Goal: Task Accomplishment & Management: Use online tool/utility

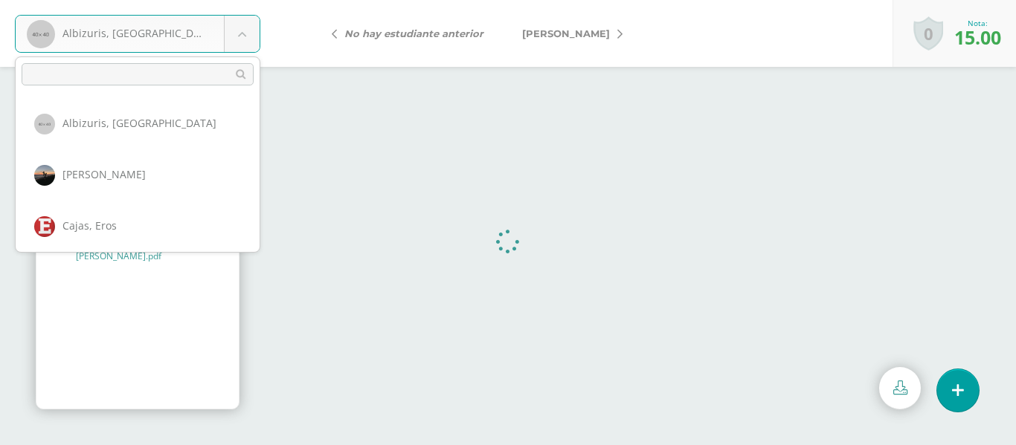
scroll to position [892, 0]
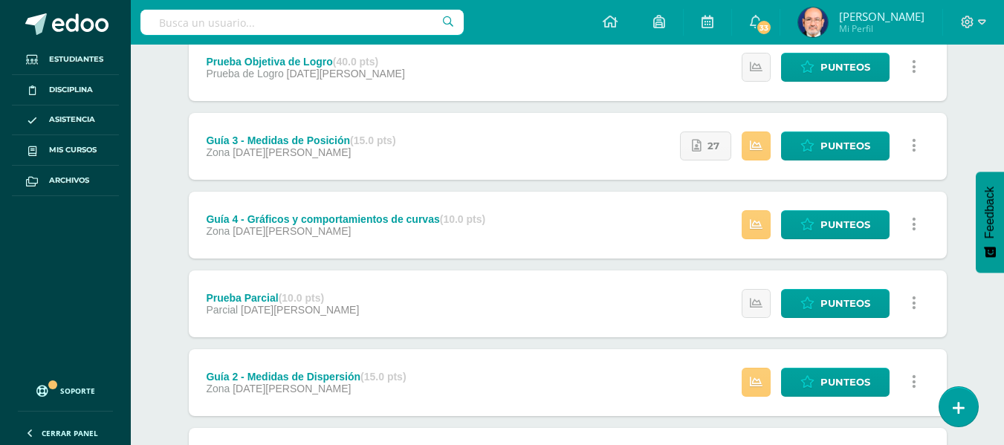
scroll to position [366, 0]
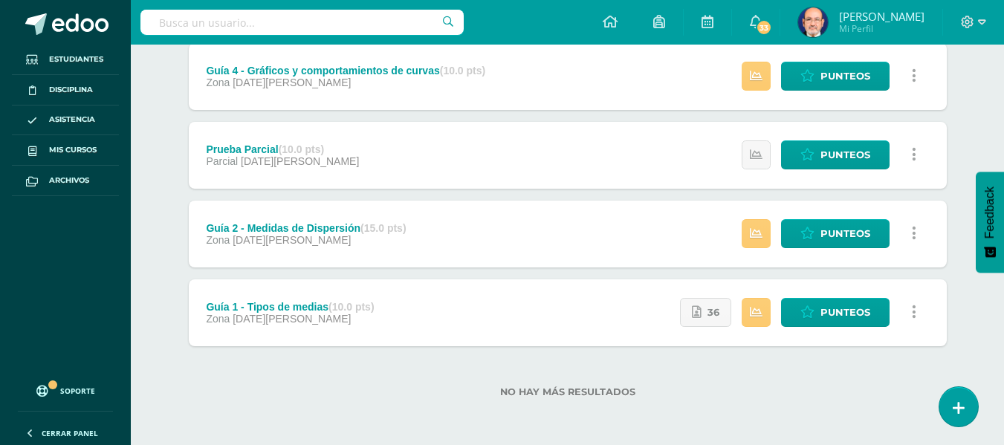
click at [314, 227] on div "Guía 2 - Medidas de Dispersión (15.0 pts)" at bounding box center [306, 228] width 200 height 12
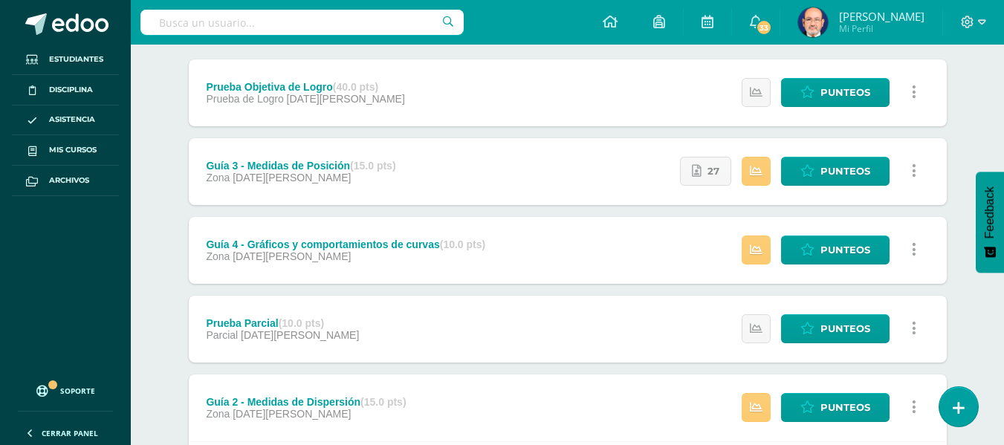
scroll to position [117, 0]
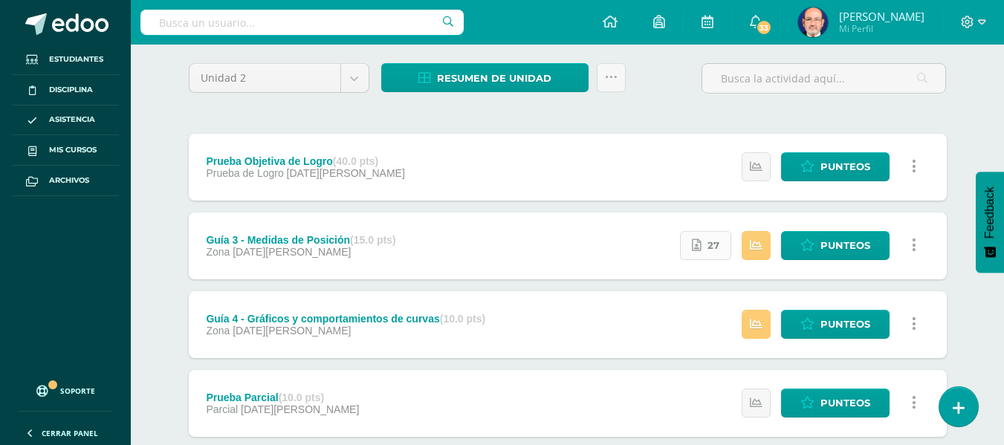
click at [717, 249] on span "27" at bounding box center [714, 246] width 12 height 28
click at [813, 164] on icon at bounding box center [808, 167] width 14 height 13
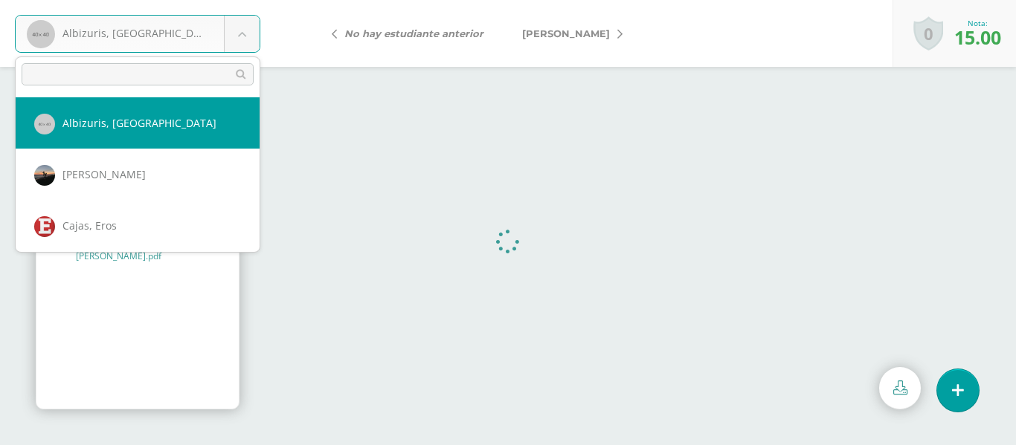
click at [249, 0] on body "Albizuris, Diego Albizuris, Diego Ascon, Victor Cajas, Eros Calderón, Emilio Ch…" at bounding box center [508, 0] width 1016 height 0
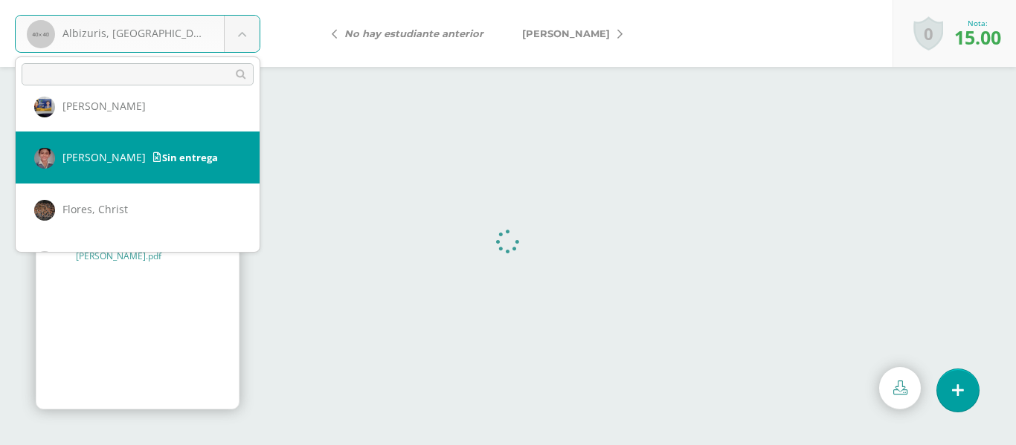
scroll to position [212, 0]
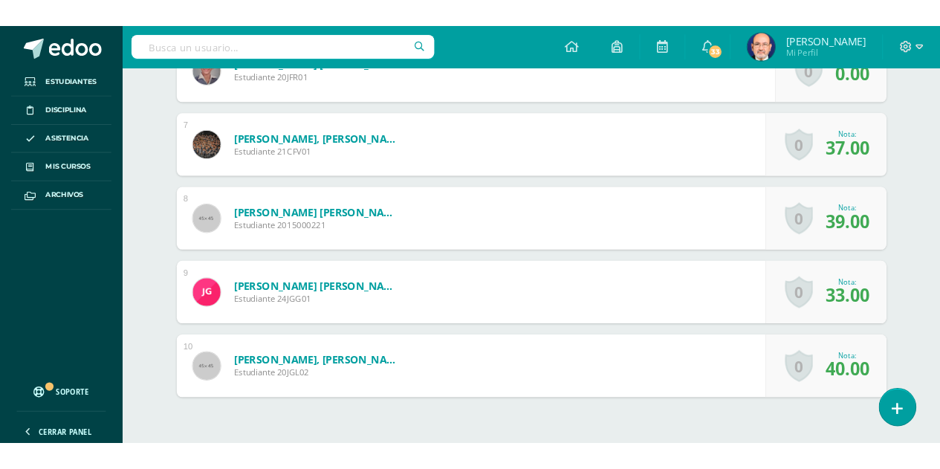
scroll to position [747, 0]
